Goal: Information Seeking & Learning: Find specific page/section

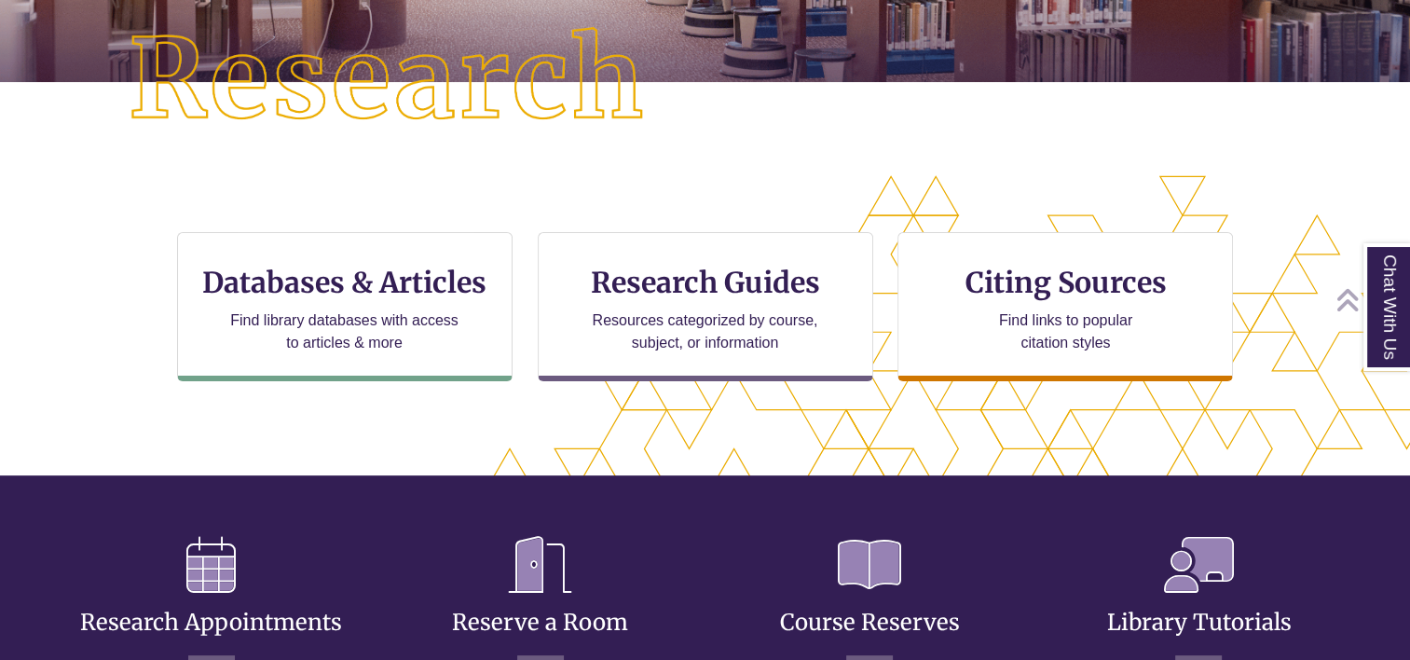
scroll to position [458, 0]
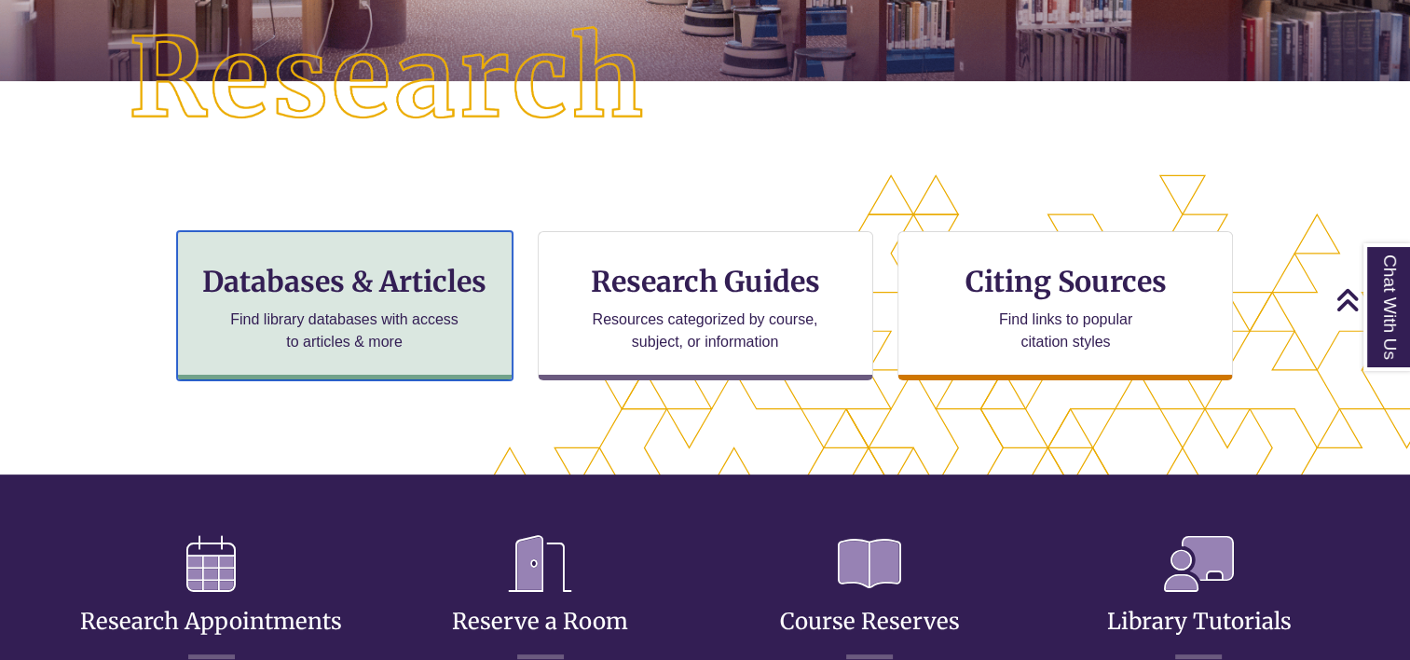
click at [413, 287] on h3 "Databases & Articles" at bounding box center [345, 281] width 304 height 35
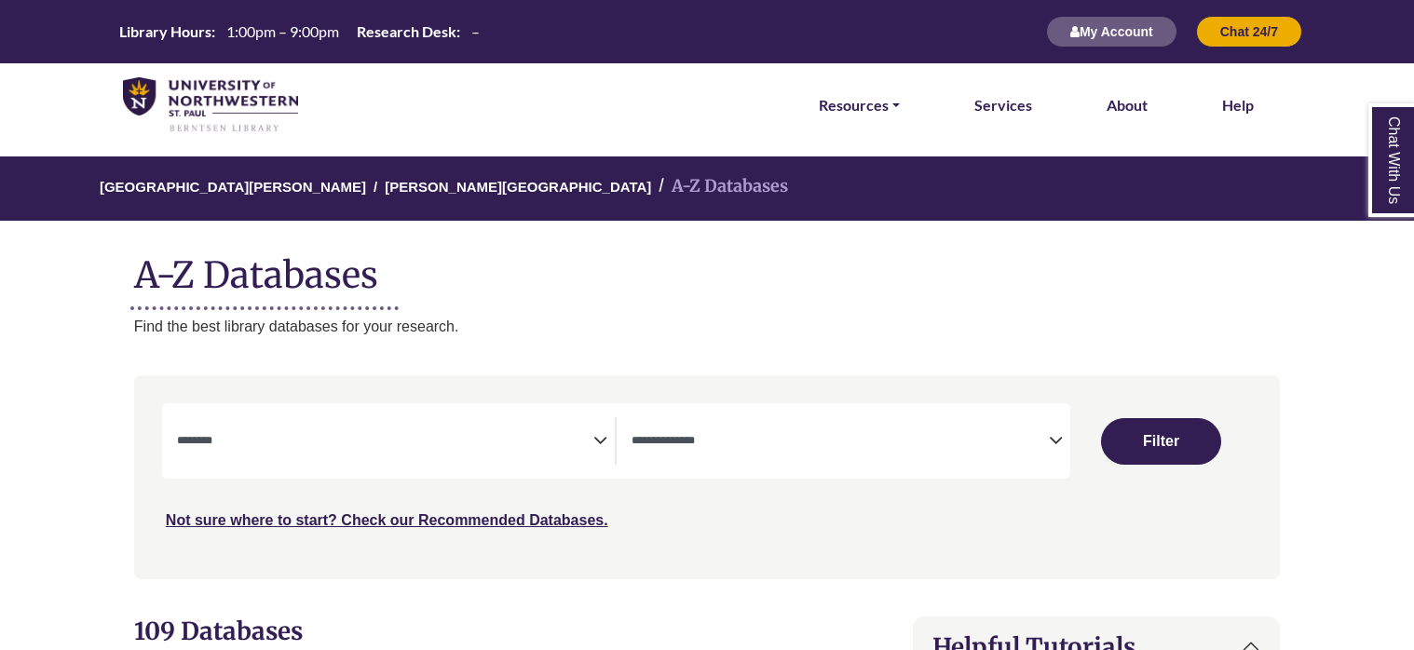
select select "Database Subject Filter"
select select "Database Types Filter"
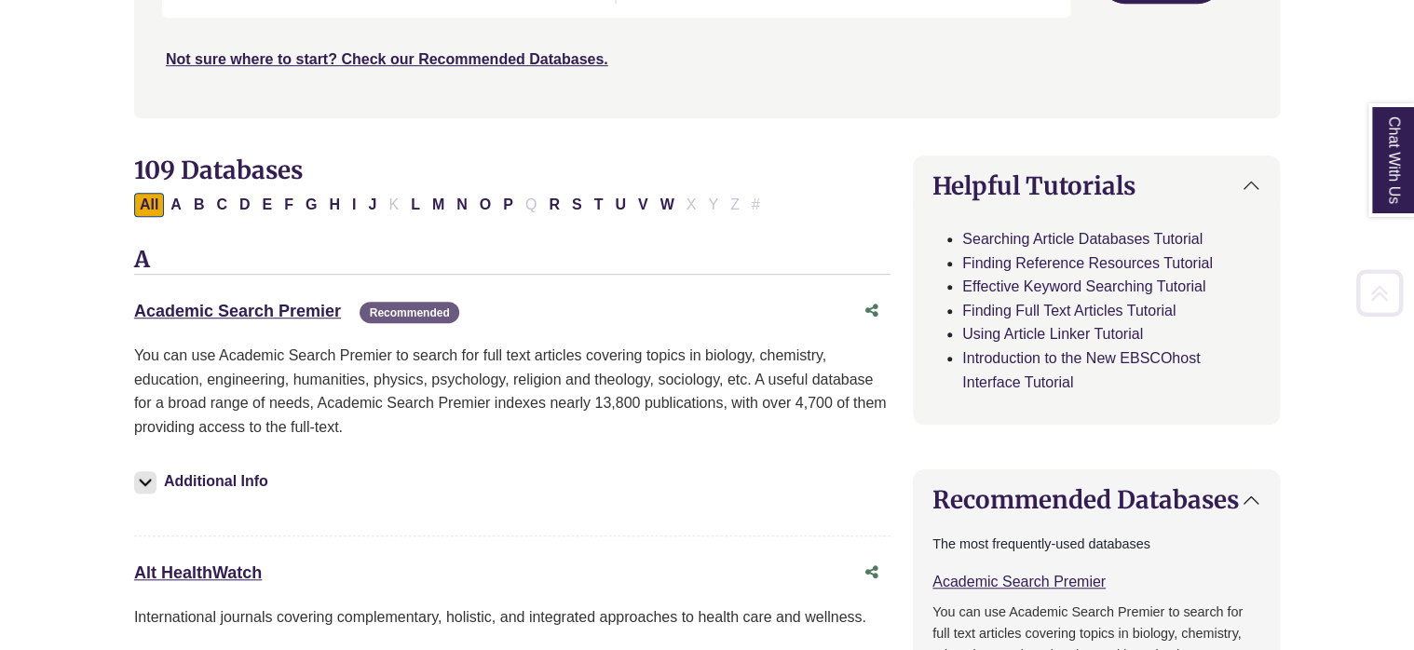
scroll to position [469, 0]
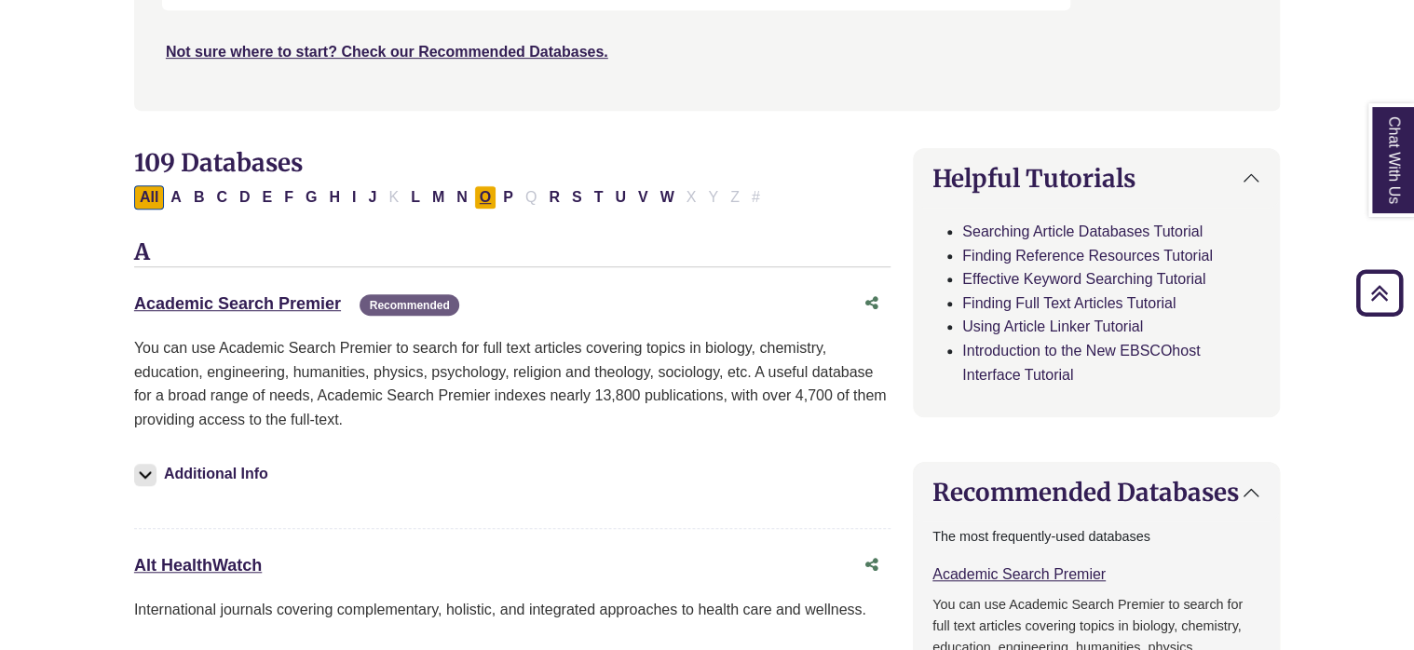
click at [484, 197] on button "O" at bounding box center [485, 197] width 22 height 24
select select "Database Subject Filter"
select select "Database Types Filter"
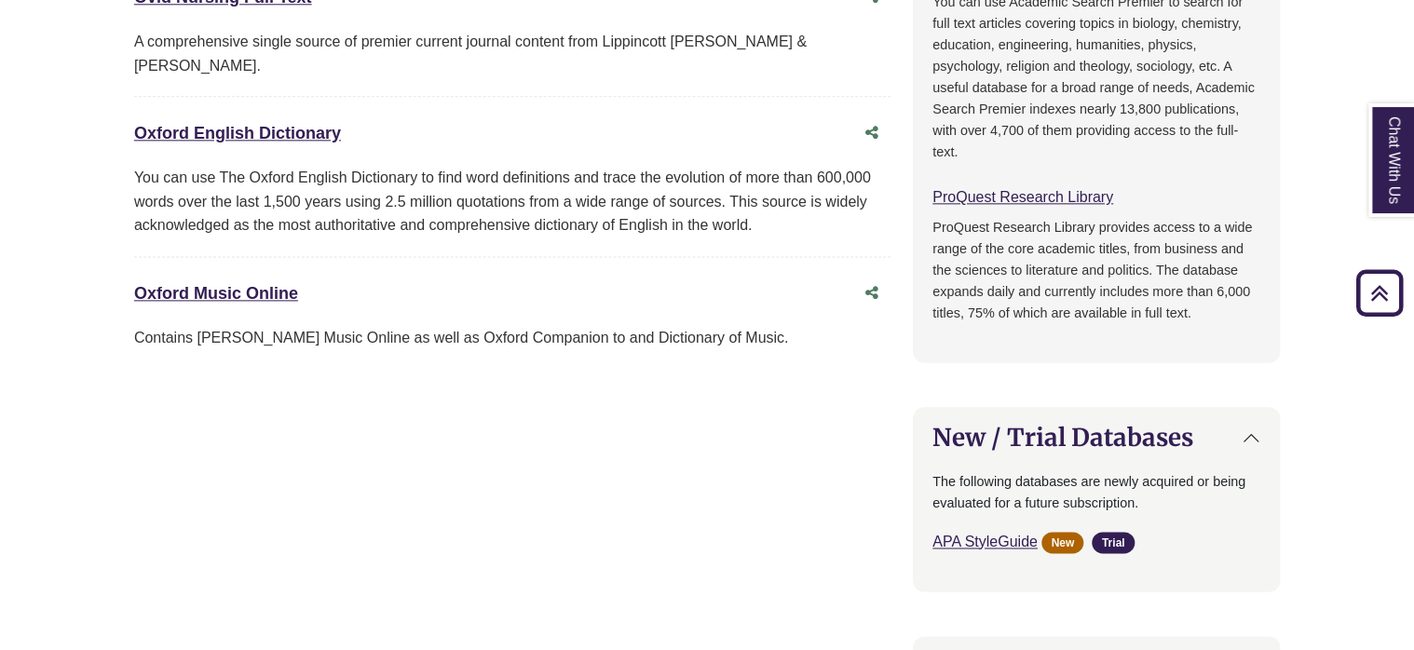
scroll to position [1072, 0]
click at [262, 123] on link "Oxford English Dictionary This link opens in a new window" at bounding box center [237, 132] width 207 height 19
